Goal: Transaction & Acquisition: Purchase product/service

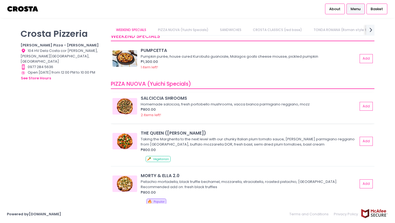
scroll to position [10, 0]
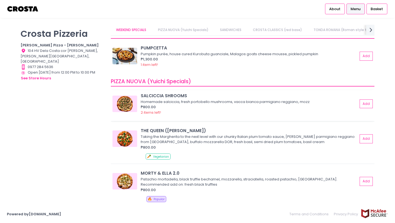
click at [124, 105] on img at bounding box center [125, 104] width 25 height 16
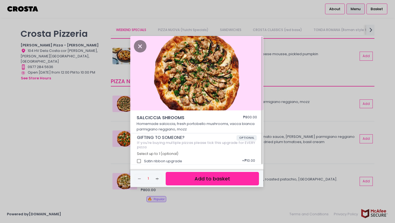
scroll to position [1, 0]
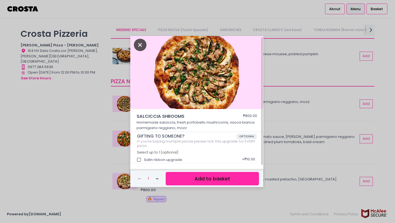
click at [143, 45] on icon "Close" at bounding box center [140, 45] width 13 height 12
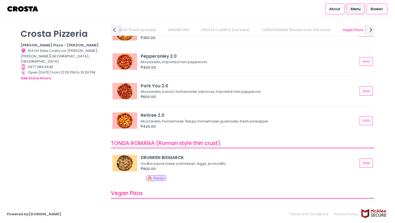
scroll to position [290, 0]
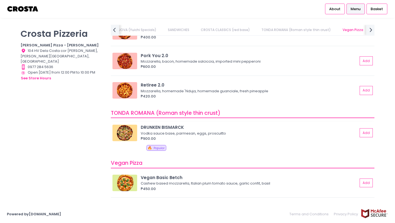
click at [120, 132] on img at bounding box center [125, 133] width 25 height 16
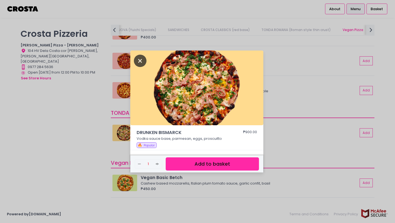
click at [136, 60] on icon "Close" at bounding box center [140, 61] width 13 height 12
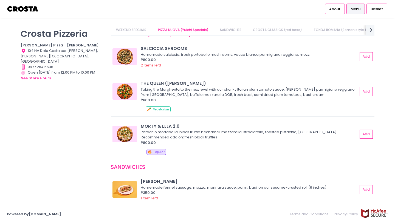
scroll to position [55, 0]
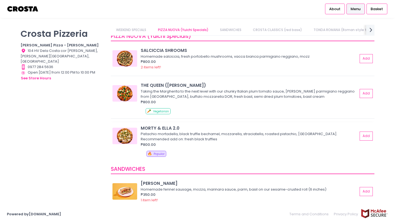
click at [128, 137] on img at bounding box center [125, 136] width 25 height 16
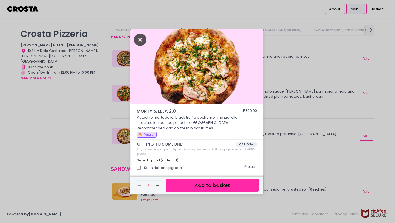
click at [137, 40] on icon "Close" at bounding box center [140, 40] width 13 height 12
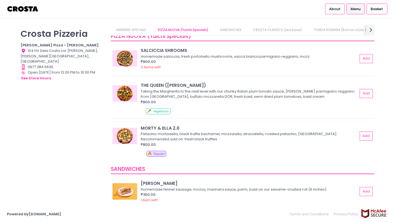
click at [128, 136] on img at bounding box center [125, 136] width 25 height 16
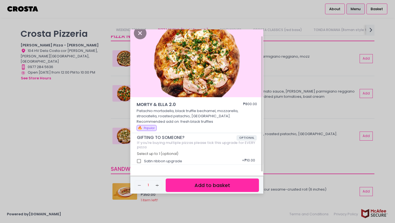
scroll to position [7, 0]
click at [140, 24] on div "MORTY & [PERSON_NAME] 2.0 ₱800.00 Pistachio mortadella, black truffle bechamel,…" at bounding box center [197, 111] width 395 height 223
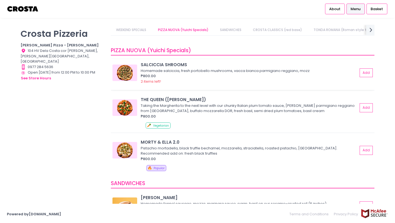
scroll to position [39, 0]
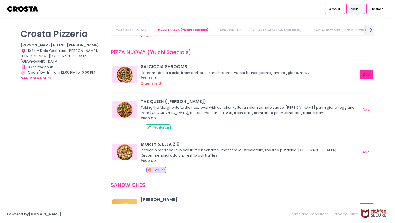
click at [364, 74] on button "Add" at bounding box center [367, 74] width 13 height 9
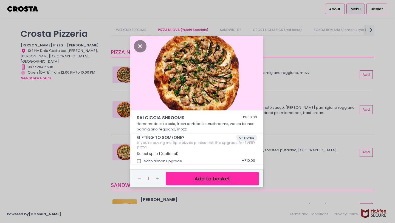
scroll to position [1, 0]
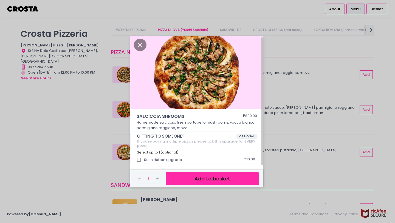
click at [194, 174] on button "Add to basket" at bounding box center [212, 178] width 93 height 13
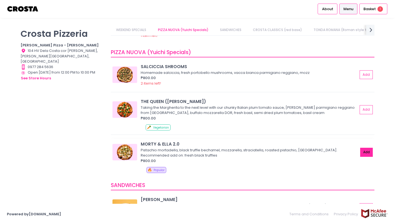
click at [368, 149] on button "Add" at bounding box center [367, 152] width 13 height 9
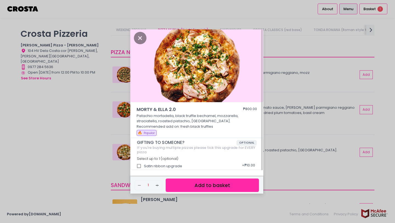
scroll to position [0, 0]
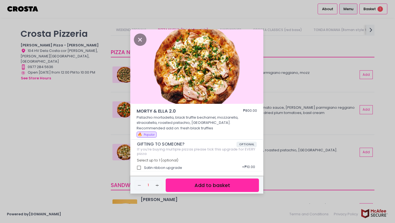
click at [203, 189] on button "Add to basket" at bounding box center [212, 184] width 93 height 13
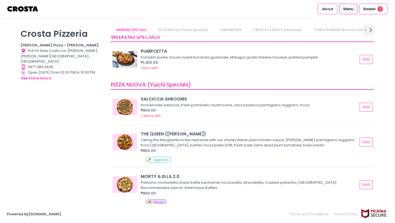
scroll to position [6, 0]
click at [121, 106] on img at bounding box center [125, 107] width 25 height 16
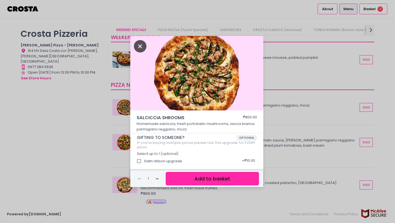
click at [140, 48] on icon "Close" at bounding box center [140, 46] width 13 height 12
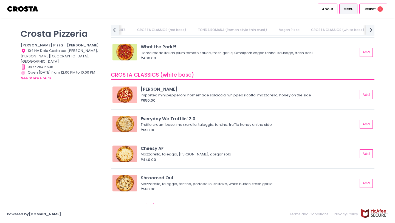
scroll to position [517, 0]
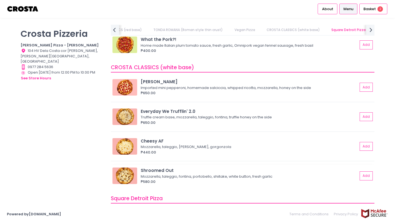
click at [129, 173] on img at bounding box center [125, 176] width 25 height 16
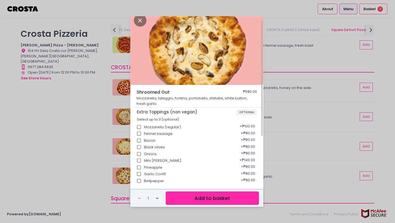
scroll to position [0, 0]
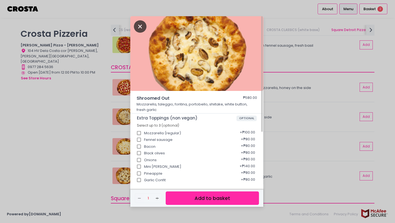
click at [141, 32] on icon "Close" at bounding box center [140, 26] width 13 height 12
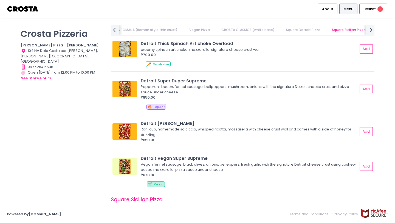
scroll to position [684, 0]
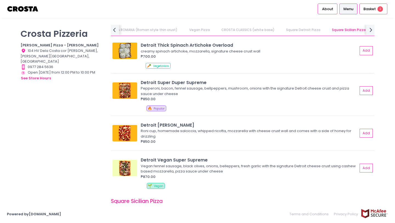
click at [130, 55] on img at bounding box center [125, 51] width 25 height 16
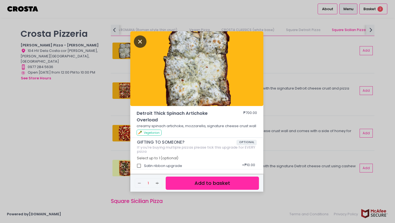
click at [136, 44] on icon "Close" at bounding box center [140, 41] width 13 height 12
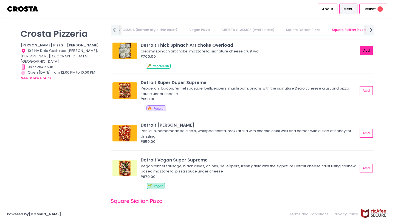
click at [370, 52] on button "Add" at bounding box center [367, 50] width 13 height 9
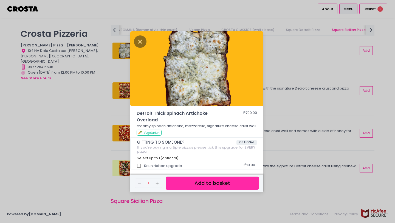
click at [199, 183] on button "Add to basket" at bounding box center [212, 183] width 93 height 13
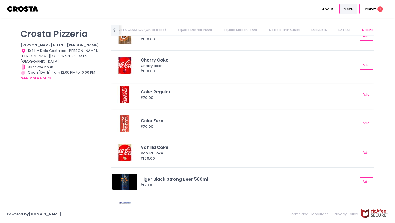
scroll to position [1226, 0]
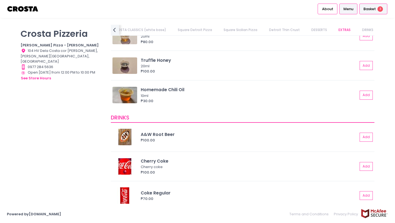
click at [364, 5] on div "Basket 3" at bounding box center [374, 9] width 28 height 11
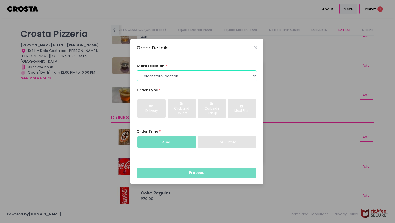
click at [162, 77] on select "Select store location [PERSON_NAME] Pizza - [PERSON_NAME] Pizza - [GEOGRAPHIC_D…" at bounding box center [197, 75] width 121 height 10
select select "5fabb2e53664a8677beaeb89"
click at [137, 70] on select "Select store location [PERSON_NAME] Pizza - [PERSON_NAME] Pizza - [GEOGRAPHIC_D…" at bounding box center [197, 75] width 121 height 10
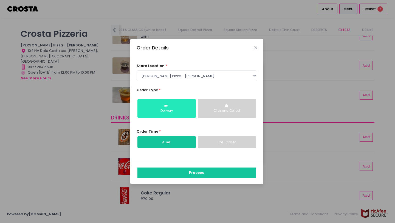
click at [171, 111] on div "Delivery" at bounding box center [166, 110] width 51 height 5
click at [166, 140] on link "ASAP" at bounding box center [167, 142] width 58 height 13
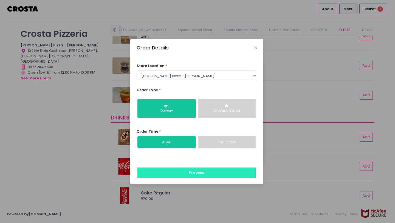
click at [167, 170] on button "Proceed" at bounding box center [197, 173] width 119 height 10
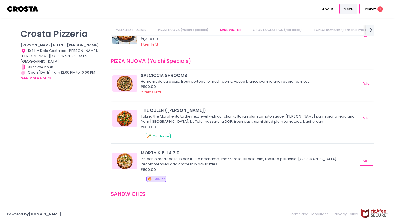
scroll to position [34, 0]
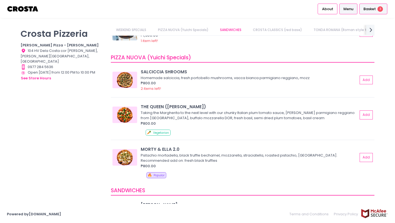
click at [378, 16] on li "Basket 3" at bounding box center [374, 9] width 30 height 18
click at [375, 10] on span "Basket" at bounding box center [370, 8] width 12 height 5
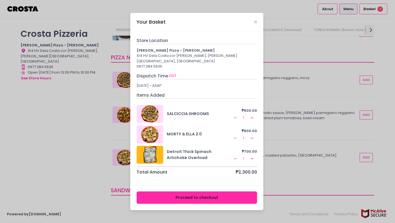
click at [236, 138] on rect at bounding box center [235, 138] width 3 height 0
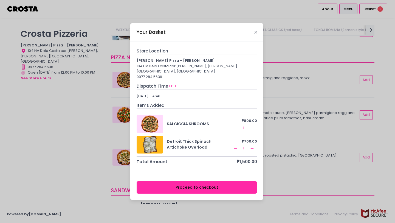
click at [185, 187] on button "Proceed to checkout" at bounding box center [197, 187] width 121 height 12
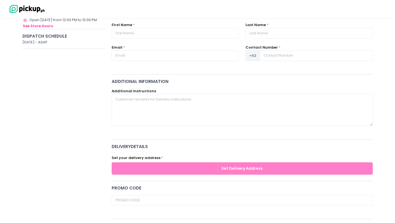
scroll to position [13, 0]
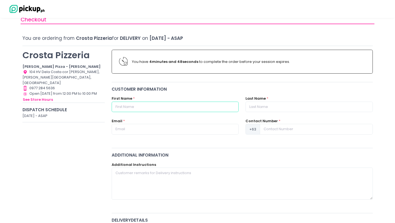
click at [180, 106] on input "text" at bounding box center [175, 107] width 127 height 10
type input "Akii"
click at [256, 108] on input "text" at bounding box center [309, 107] width 127 height 10
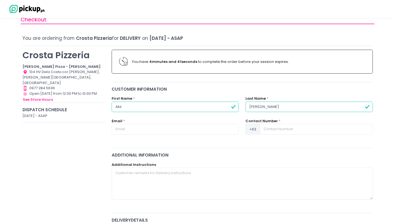
type input "[PERSON_NAME]"
click at [209, 130] on input "text" at bounding box center [175, 129] width 127 height 10
type input "[EMAIL_ADDRESS][DOMAIN_NAME]"
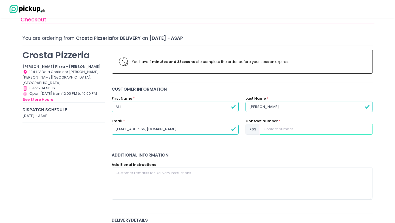
click at [276, 130] on input at bounding box center [316, 129] width 113 height 10
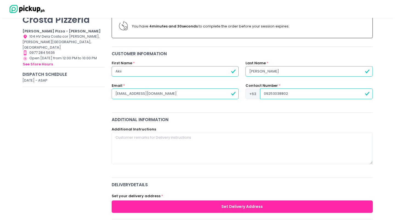
scroll to position [50, 0]
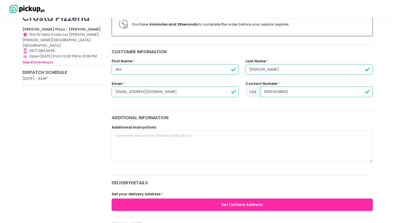
click at [267, 91] on input "09253038802" at bounding box center [316, 92] width 113 height 10
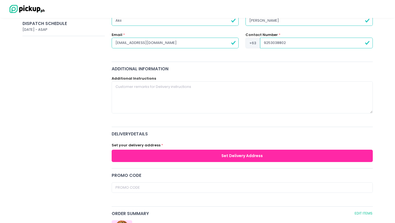
scroll to position [105, 0]
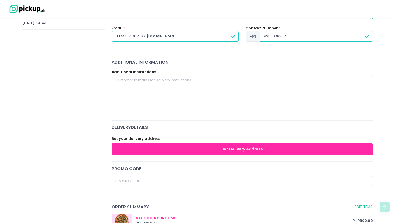
type input "9253038802"
click at [203, 85] on textarea at bounding box center [242, 91] width 261 height 32
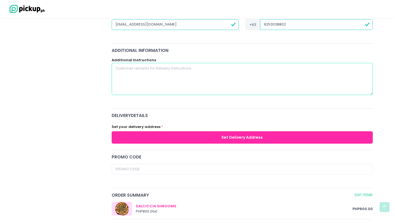
scroll to position [121, 0]
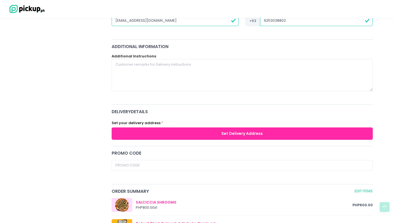
click at [200, 133] on button "Set Delivery Address" at bounding box center [242, 133] width 261 height 12
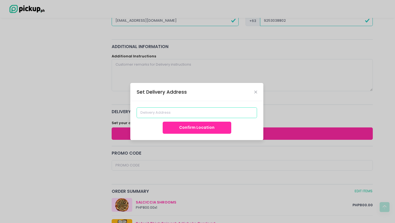
click at [192, 110] on input at bounding box center [197, 112] width 121 height 10
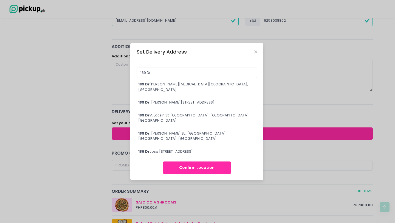
click at [184, 131] on div "[STREET_ADDRESS][PERSON_NAME]" at bounding box center [196, 136] width 117 height 11
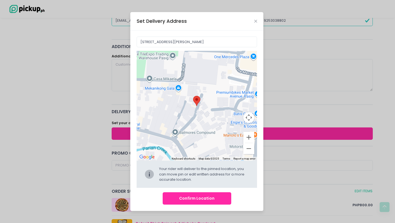
drag, startPoint x: 223, startPoint y: 101, endPoint x: 200, endPoint y: 129, distance: 36.4
click at [200, 129] on div "Move pin to edit location" at bounding box center [197, 106] width 121 height 110
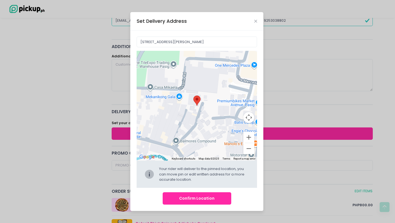
drag, startPoint x: 205, startPoint y: 123, endPoint x: 206, endPoint y: 132, distance: 8.8
click at [206, 132] on div at bounding box center [197, 106] width 121 height 110
type input "[STREET_ADDRESS][PERSON_NAME]"
click at [193, 132] on div at bounding box center [197, 106] width 121 height 110
click at [199, 198] on button "Confirm Location" at bounding box center [197, 198] width 69 height 12
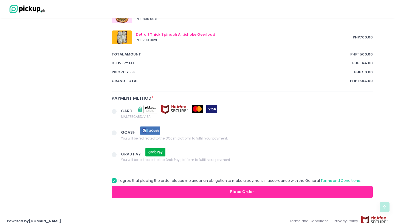
scroll to position [341, 0]
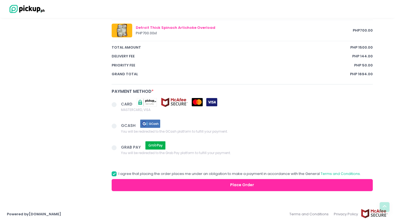
click at [116, 103] on span at bounding box center [114, 104] width 5 height 5
click at [119, 103] on input "CARD MASTERCARD, VISA" at bounding box center [121, 104] width 4 height 4
radio input "true"
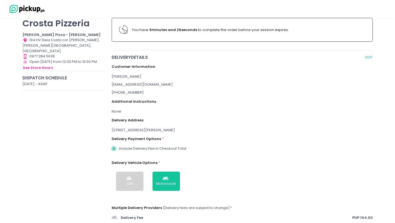
scroll to position [0, 0]
